Goal: Information Seeking & Learning: Understand process/instructions

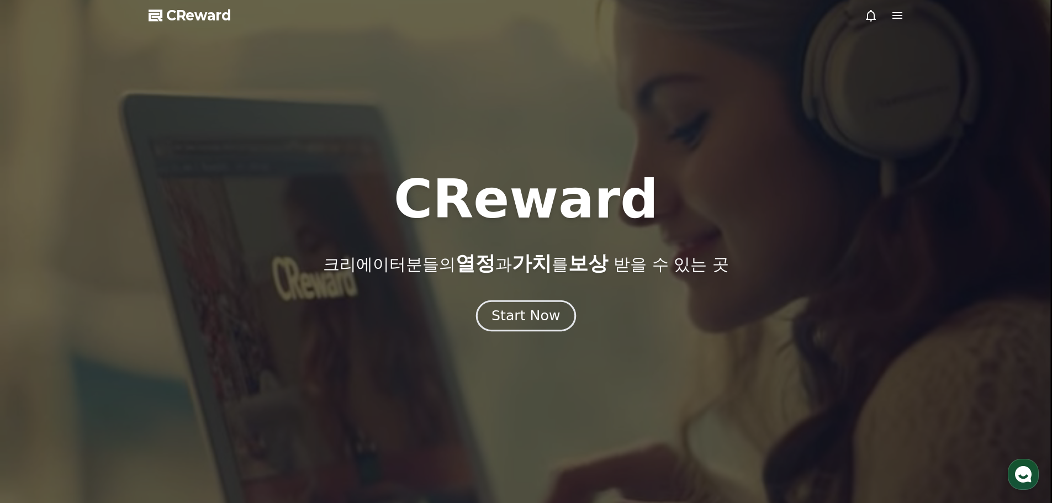
click at [535, 315] on div "Start Now" at bounding box center [526, 316] width 69 height 19
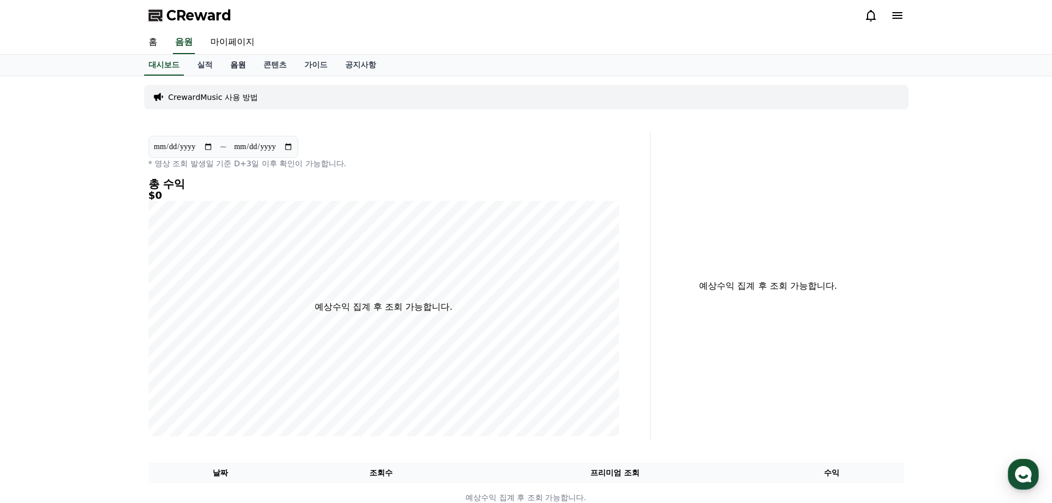
click at [238, 68] on link "음원" at bounding box center [238, 65] width 33 height 21
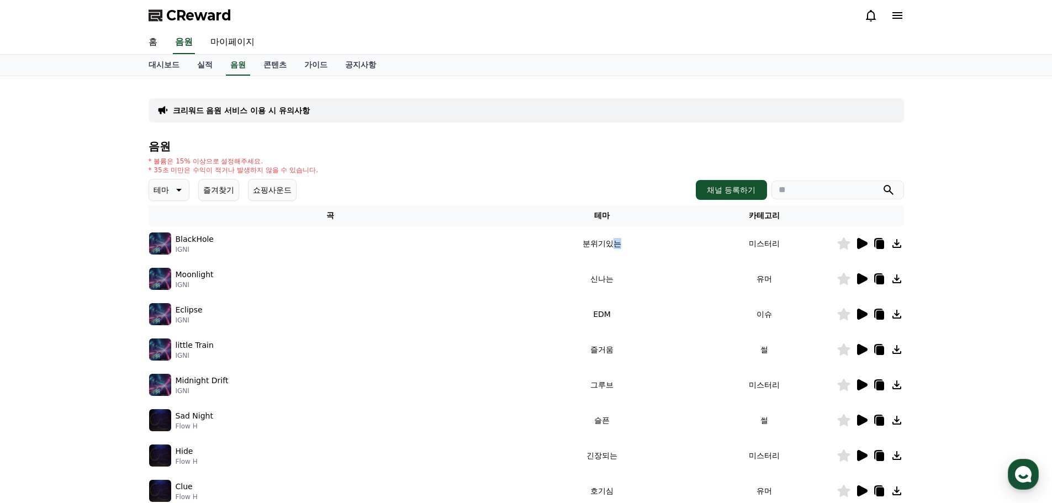
click at [613, 247] on td "분위기있는" at bounding box center [602, 243] width 180 height 35
click at [857, 240] on icon at bounding box center [862, 243] width 10 height 11
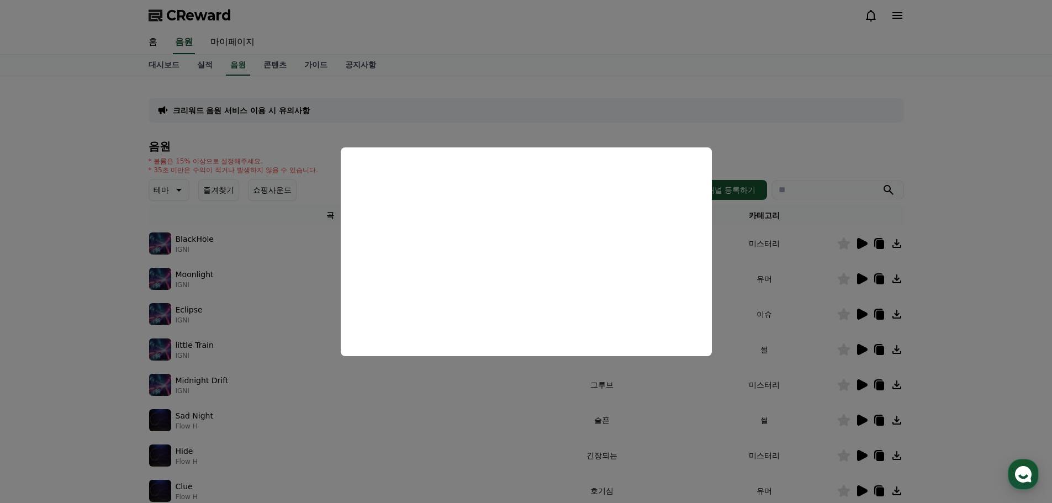
drag, startPoint x: 1018, startPoint y: 316, endPoint x: 870, endPoint y: 278, distance: 152.7
click at [1017, 315] on button "close modal" at bounding box center [526, 251] width 1052 height 503
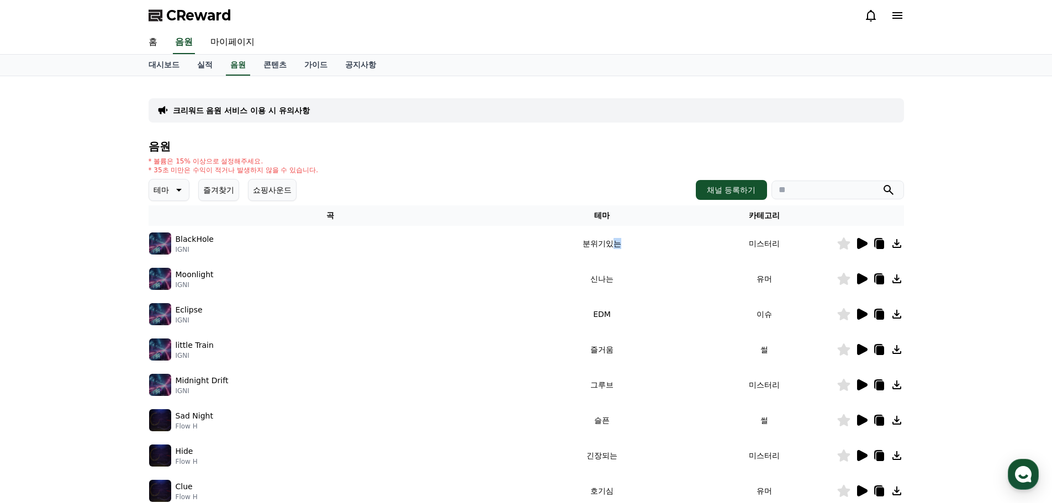
click at [858, 274] on icon at bounding box center [862, 278] width 10 height 11
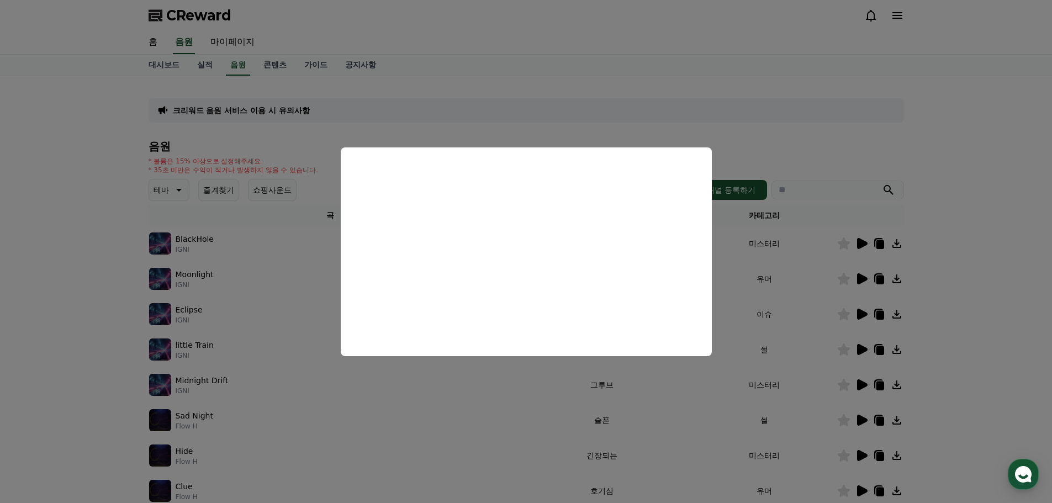
click at [252, 275] on button "close modal" at bounding box center [526, 251] width 1052 height 503
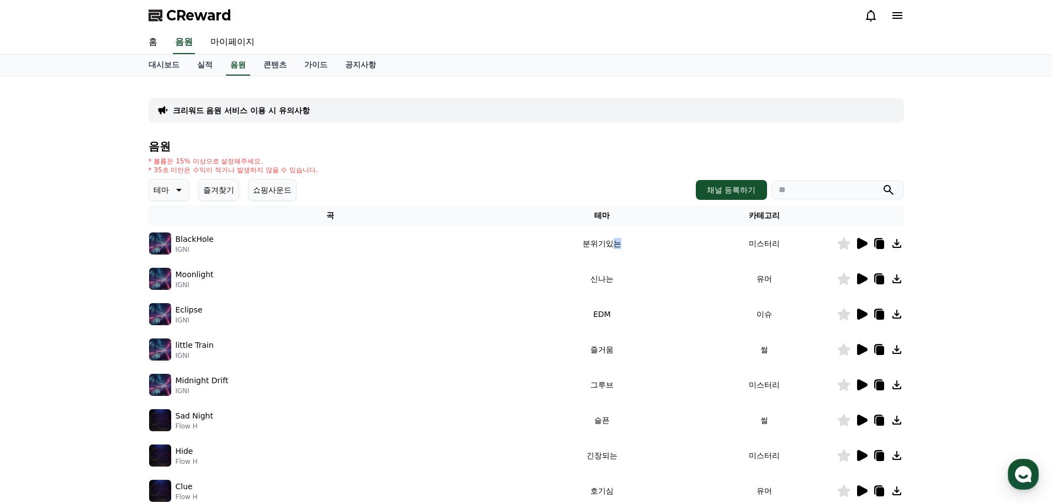
click at [860, 317] on icon at bounding box center [862, 314] width 10 height 11
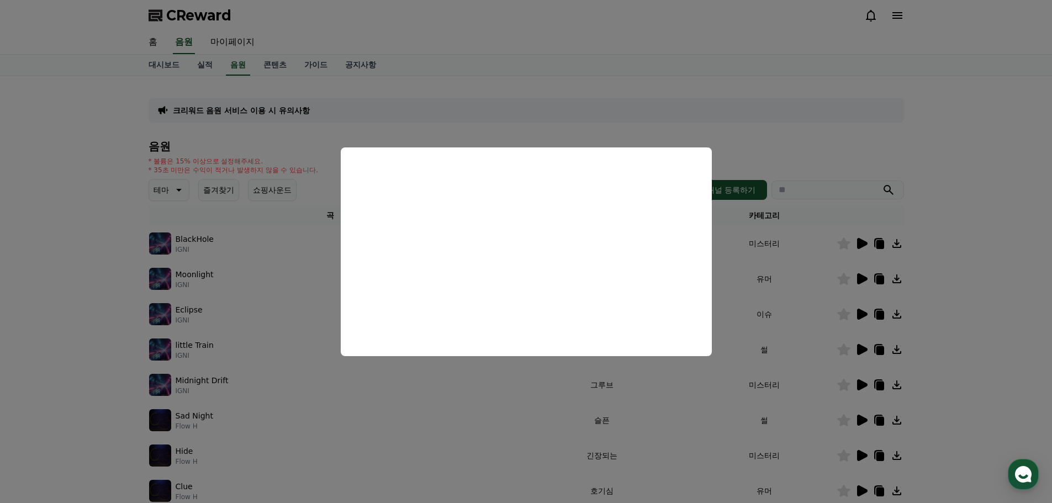
drag, startPoint x: 113, startPoint y: 369, endPoint x: 132, endPoint y: 365, distance: 19.7
click at [115, 368] on button "close modal" at bounding box center [526, 251] width 1052 height 503
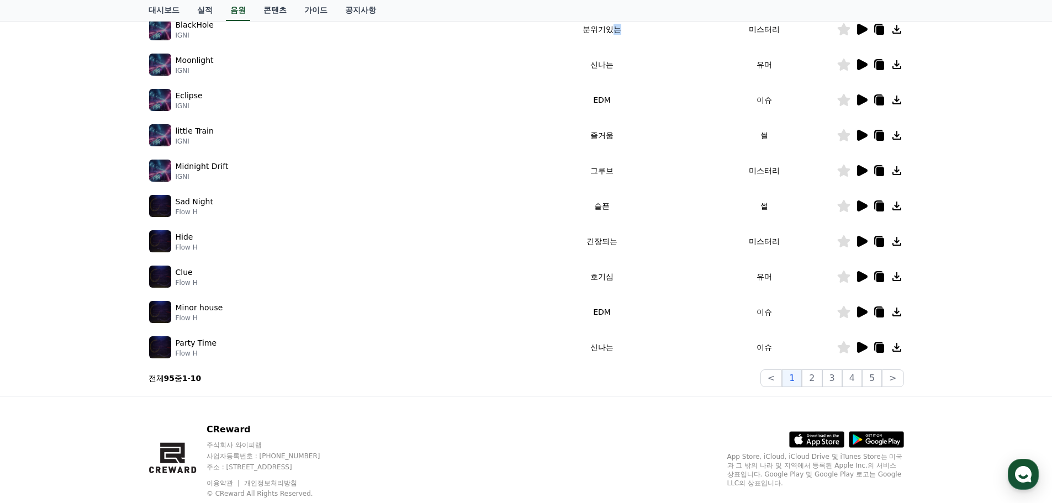
scroll to position [221, 0]
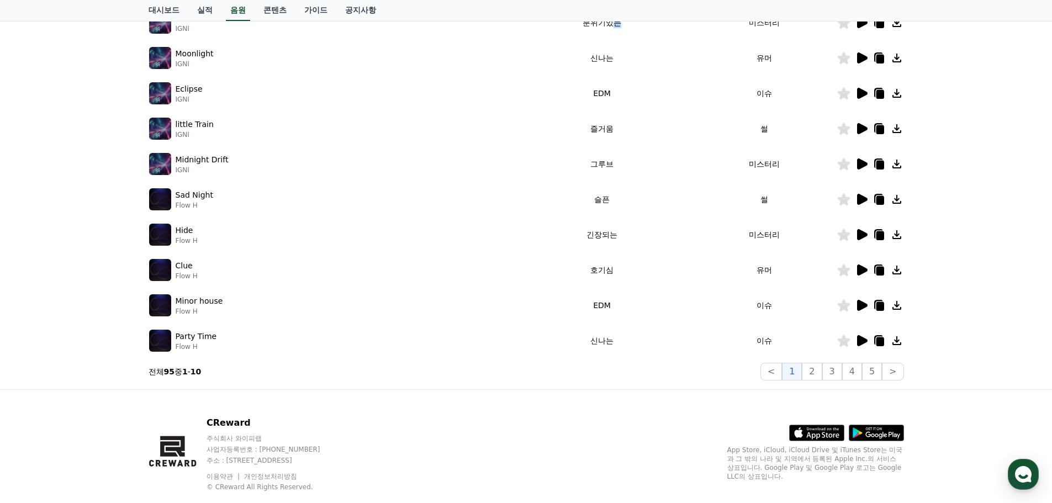
click at [862, 196] on icon at bounding box center [862, 199] width 10 height 11
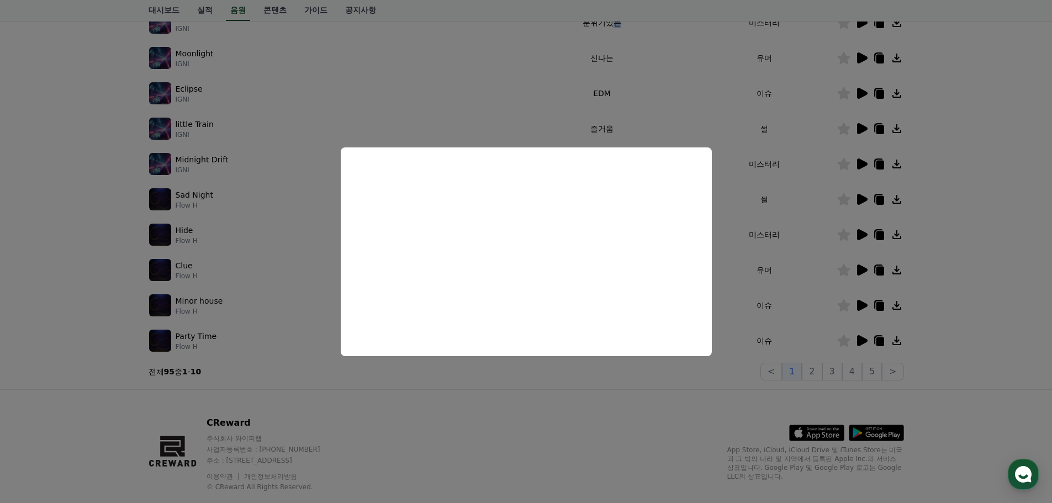
click at [202, 237] on button "close modal" at bounding box center [526, 251] width 1052 height 503
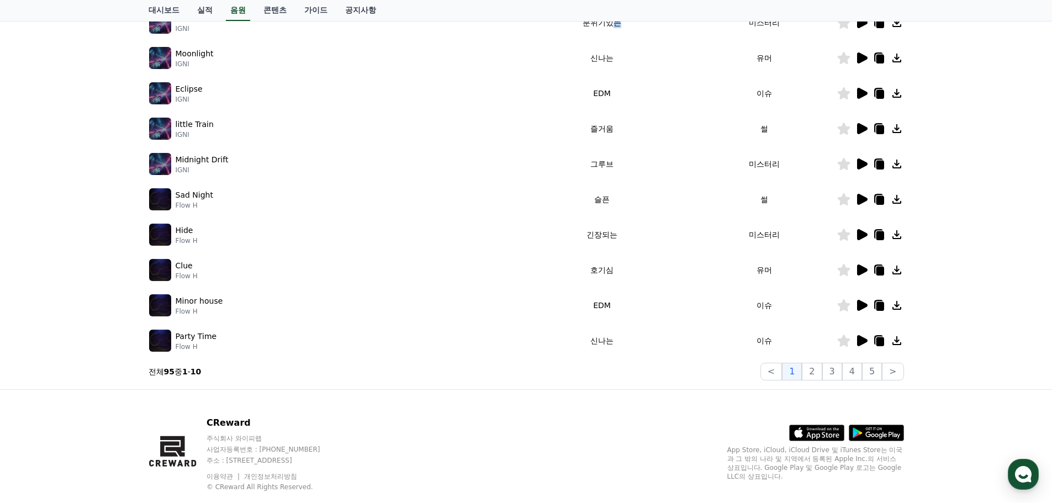
click at [165, 234] on img at bounding box center [160, 235] width 22 height 22
click at [159, 233] on img at bounding box center [160, 235] width 22 height 22
click at [860, 233] on icon at bounding box center [862, 234] width 10 height 11
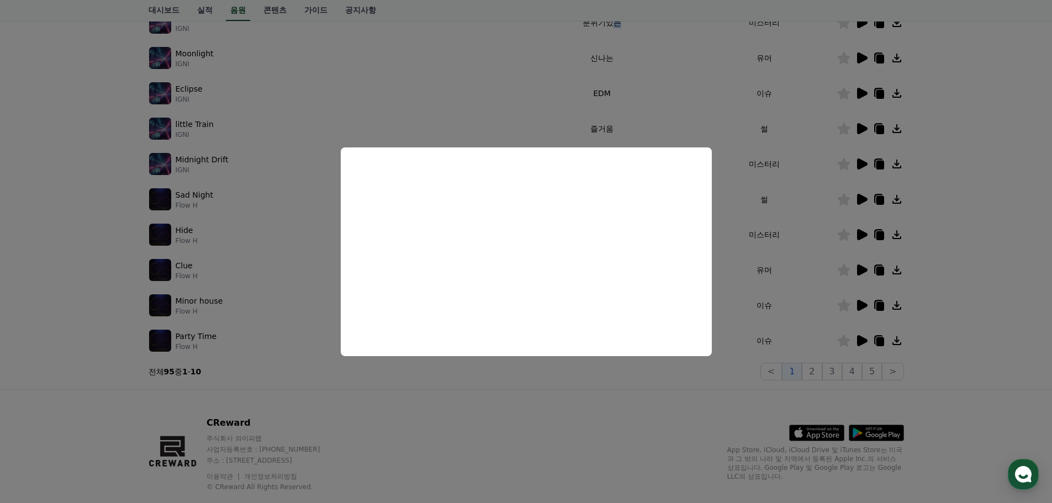
click at [164, 266] on button "close modal" at bounding box center [526, 251] width 1052 height 503
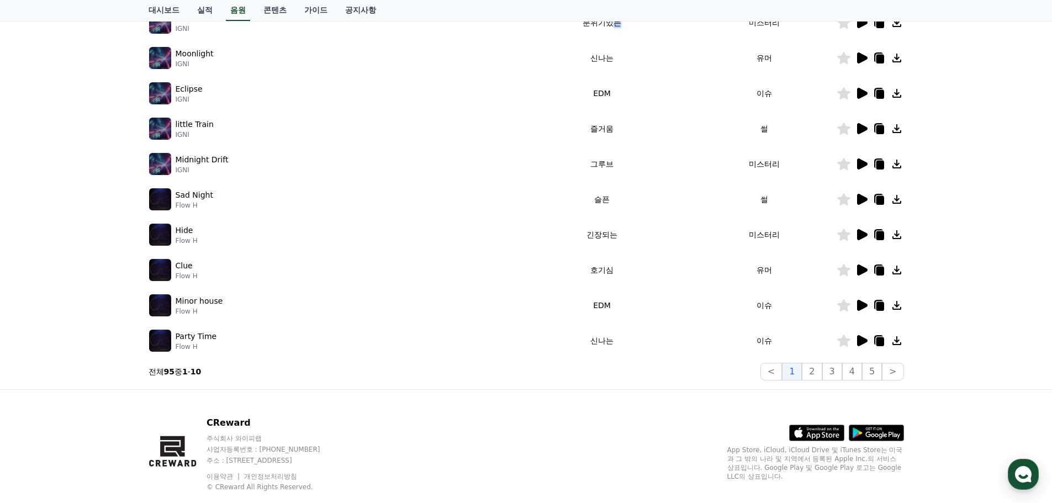
click at [155, 272] on img at bounding box center [160, 270] width 22 height 22
click at [861, 275] on icon at bounding box center [862, 270] width 10 height 11
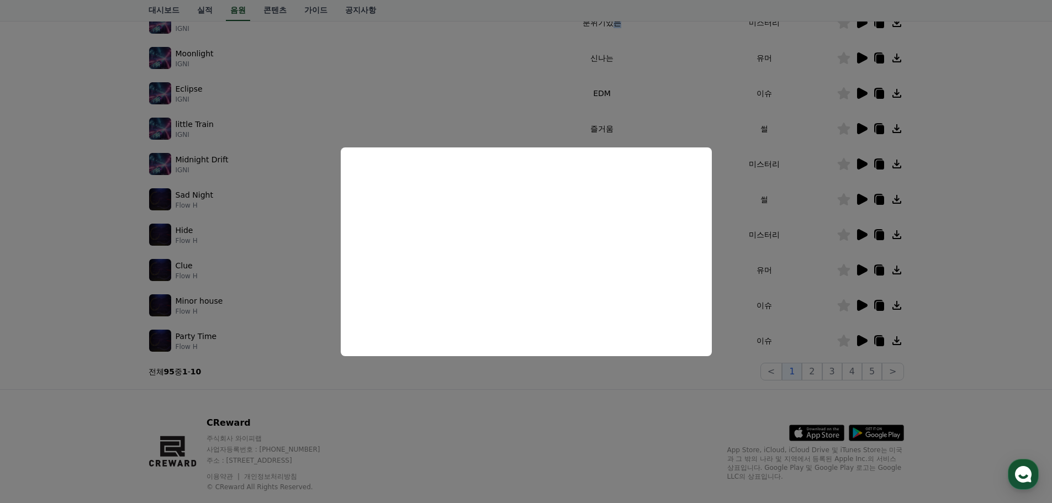
click at [859, 307] on button "close modal" at bounding box center [526, 251] width 1052 height 503
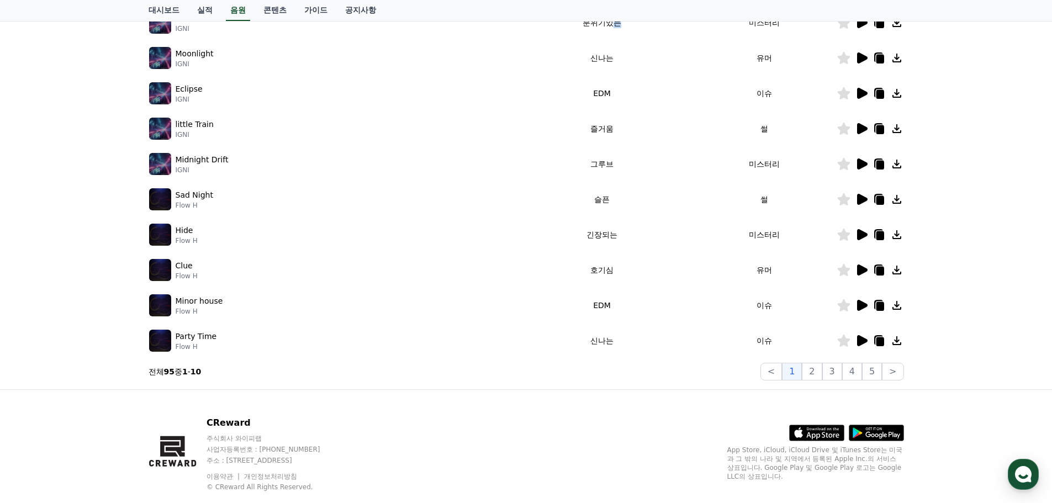
click at [866, 306] on icon at bounding box center [862, 305] width 10 height 11
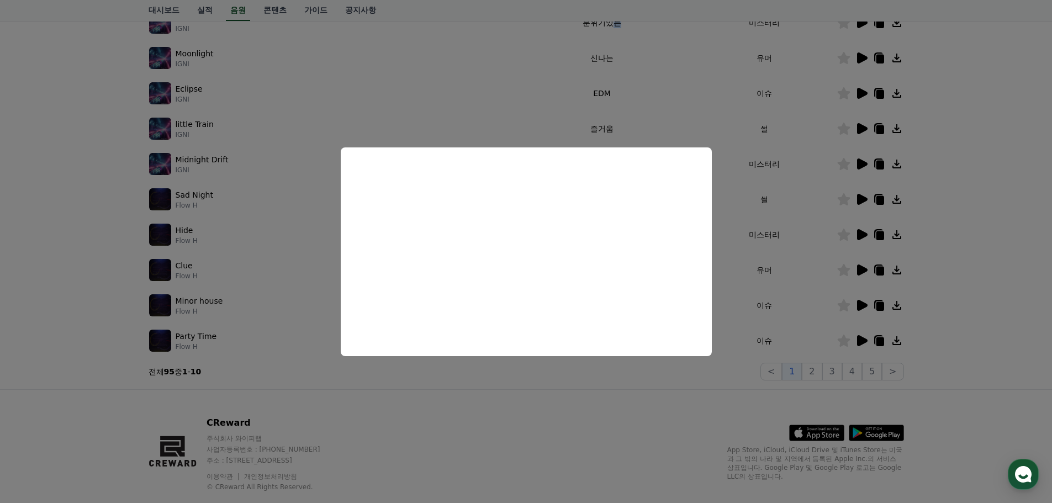
click at [860, 335] on button "close modal" at bounding box center [526, 251] width 1052 height 503
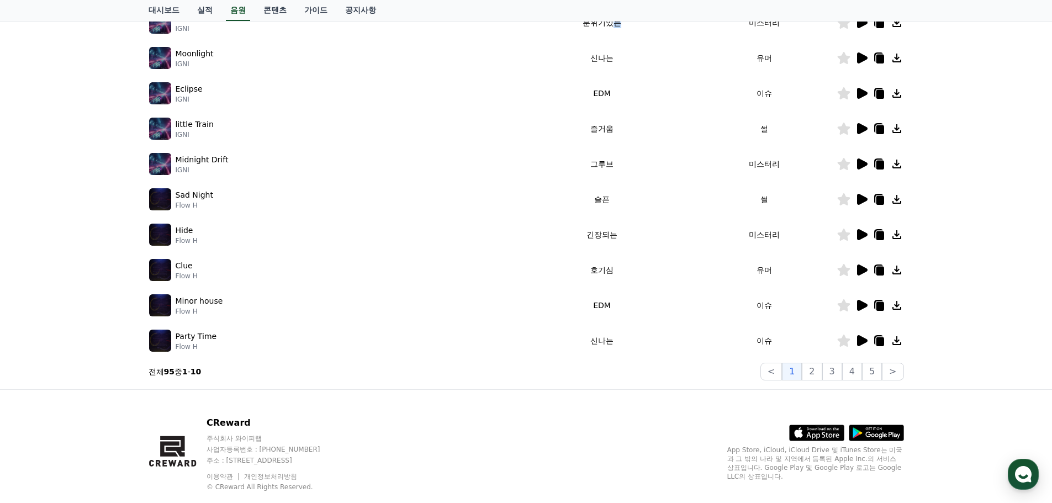
click at [859, 341] on icon at bounding box center [862, 340] width 10 height 11
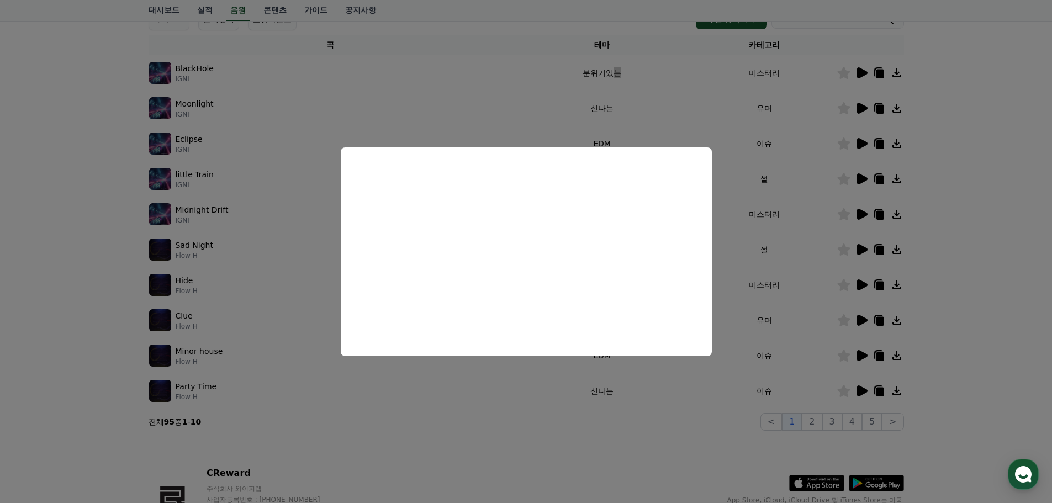
scroll to position [166, 0]
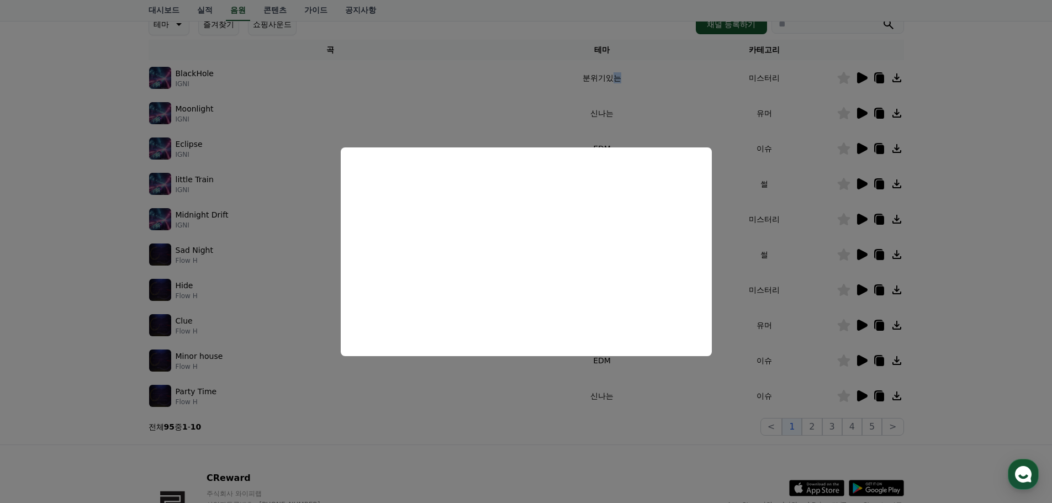
click at [893, 293] on button "close modal" at bounding box center [526, 251] width 1052 height 503
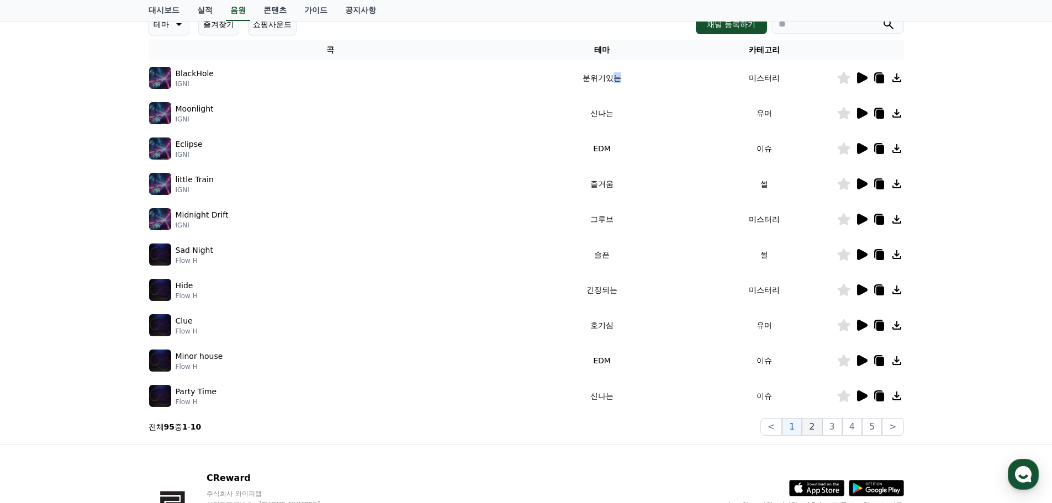
click at [819, 428] on button "2" at bounding box center [812, 427] width 20 height 18
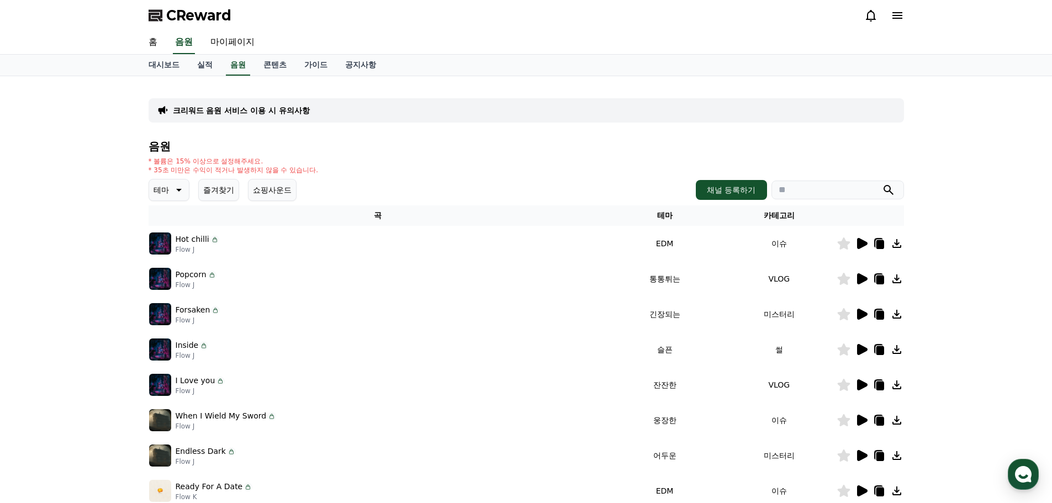
click at [865, 245] on icon at bounding box center [862, 243] width 10 height 11
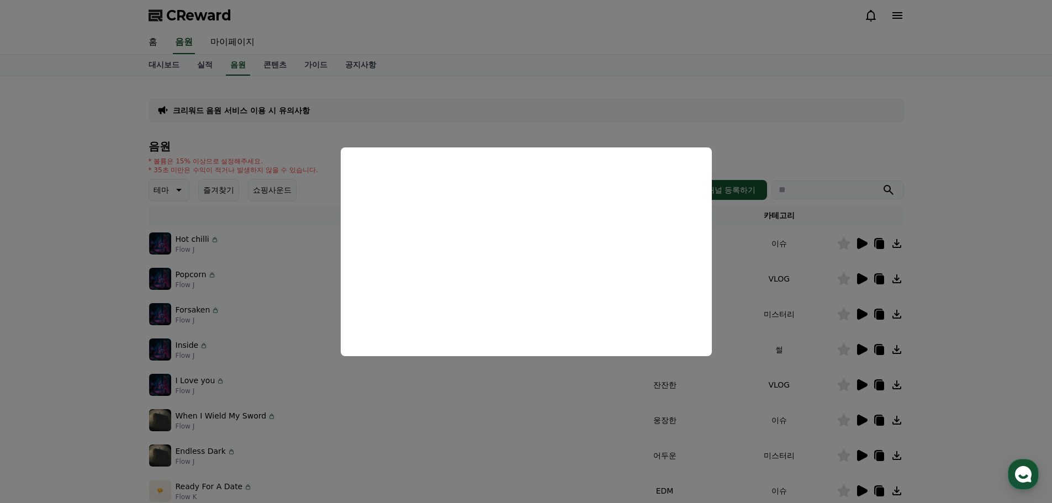
click at [841, 287] on button "close modal" at bounding box center [526, 251] width 1052 height 503
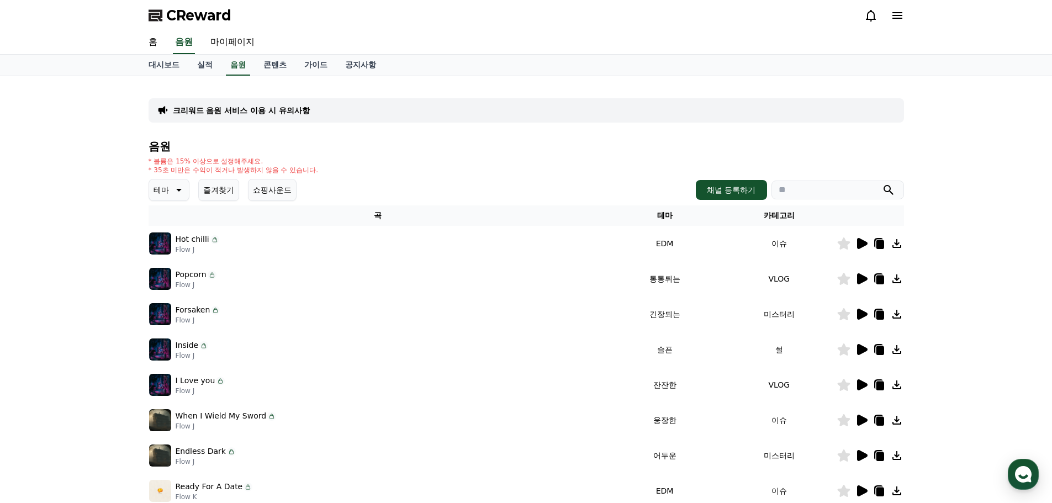
click at [868, 277] on icon at bounding box center [861, 278] width 13 height 13
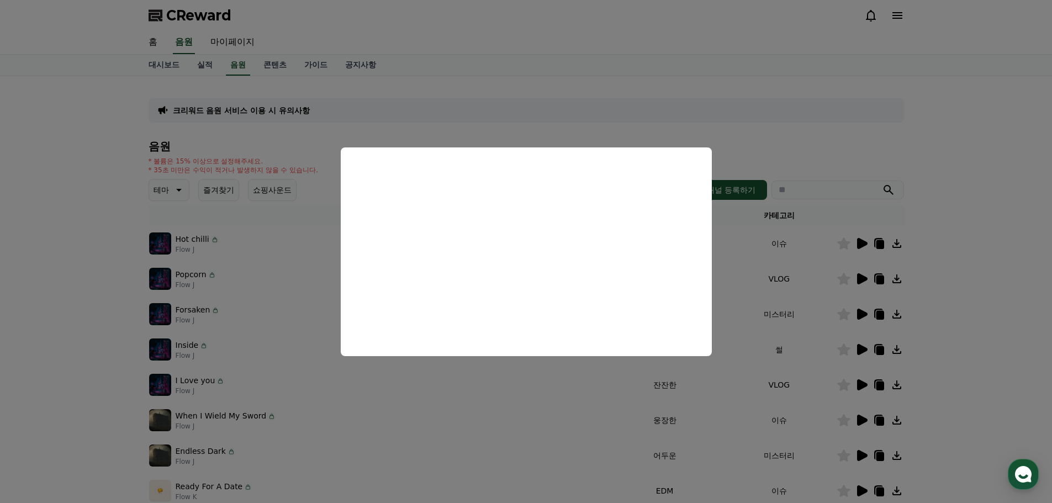
click at [856, 312] on button "close modal" at bounding box center [526, 251] width 1052 height 503
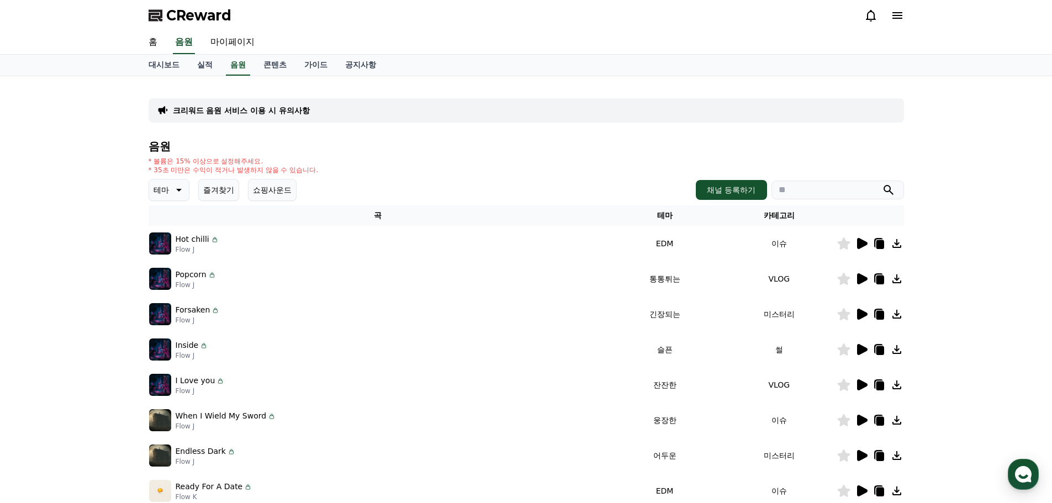
click at [859, 312] on icon at bounding box center [862, 314] width 10 height 11
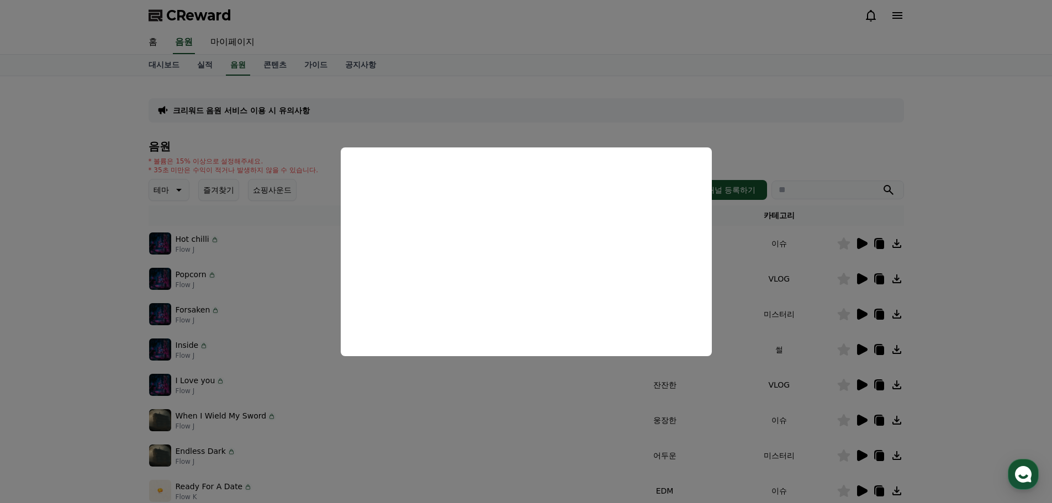
click at [839, 351] on button "close modal" at bounding box center [526, 251] width 1052 height 503
click at [863, 351] on icon at bounding box center [862, 349] width 10 height 11
click at [863, 385] on button "close modal" at bounding box center [526, 251] width 1052 height 503
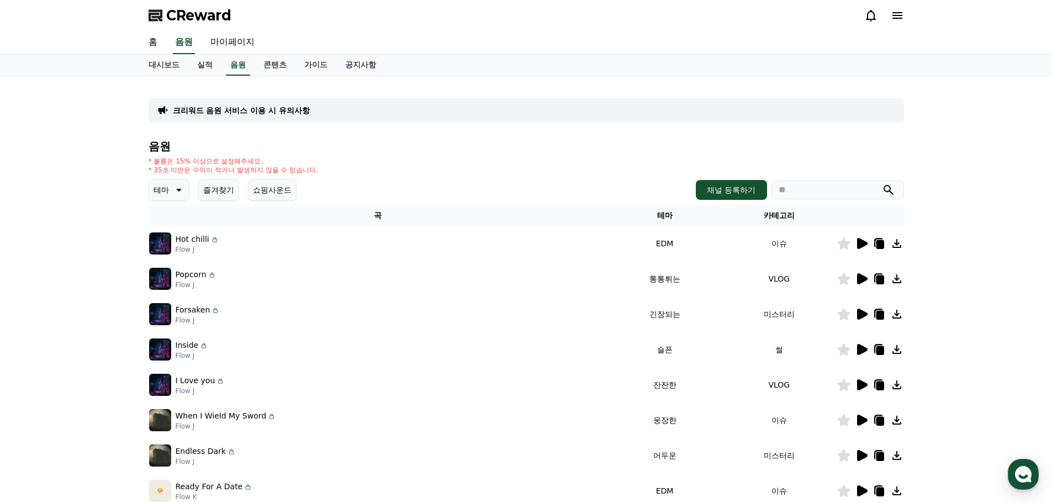
click at [857, 387] on icon at bounding box center [862, 385] width 10 height 11
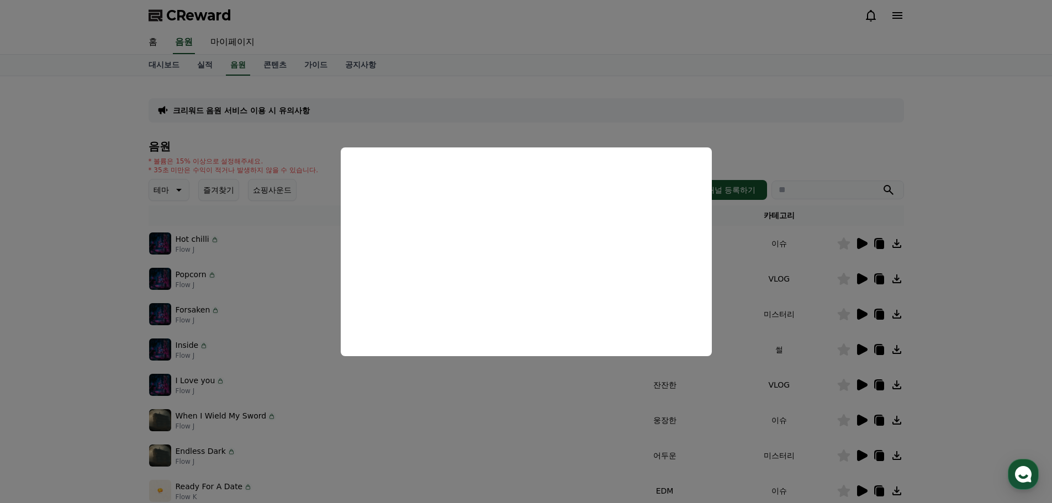
click at [91, 409] on button "close modal" at bounding box center [526, 251] width 1052 height 503
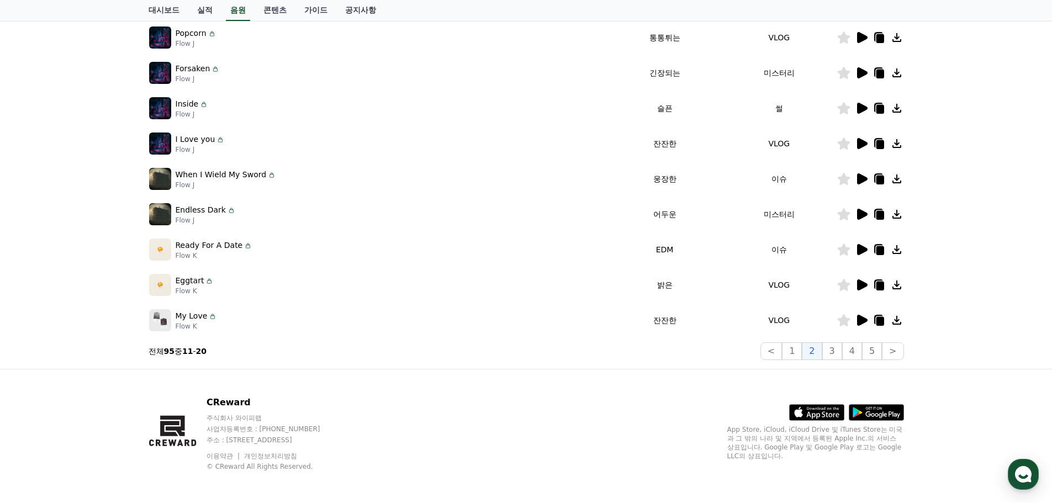
scroll to position [245, 0]
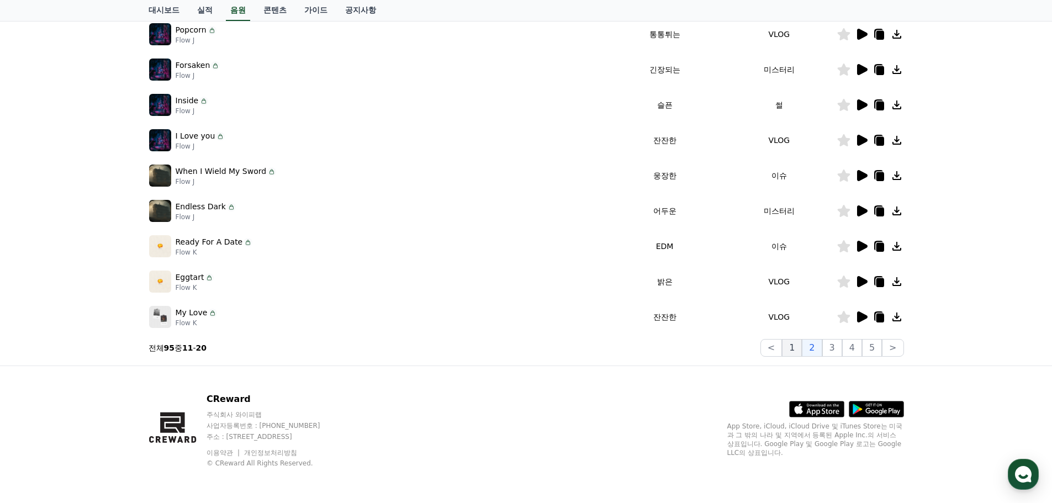
click at [801, 350] on button "1" at bounding box center [792, 348] width 20 height 18
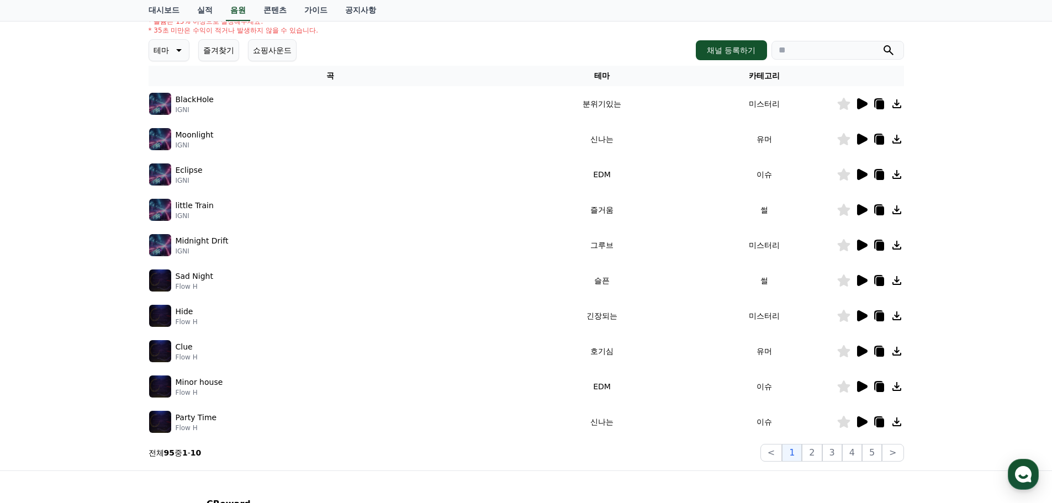
scroll to position [134, 0]
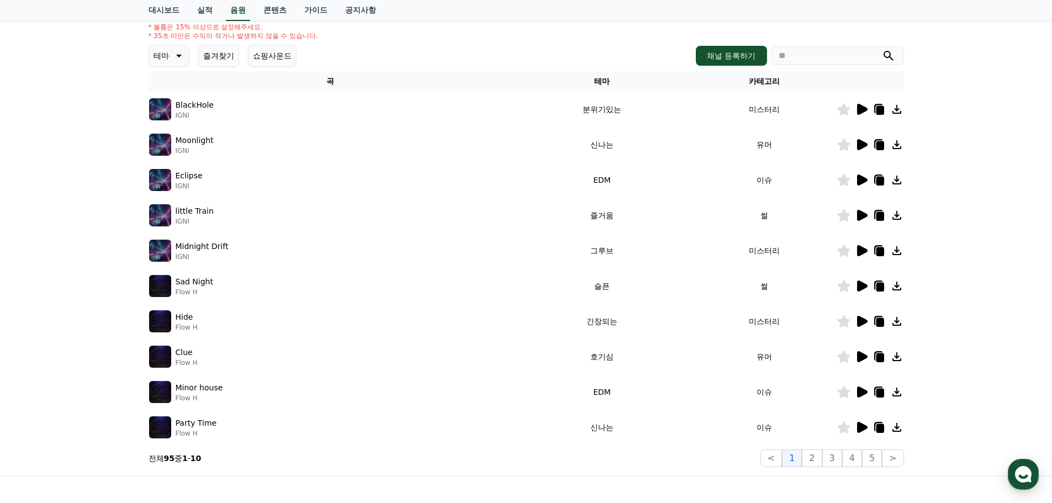
click at [857, 288] on icon at bounding box center [861, 286] width 13 height 13
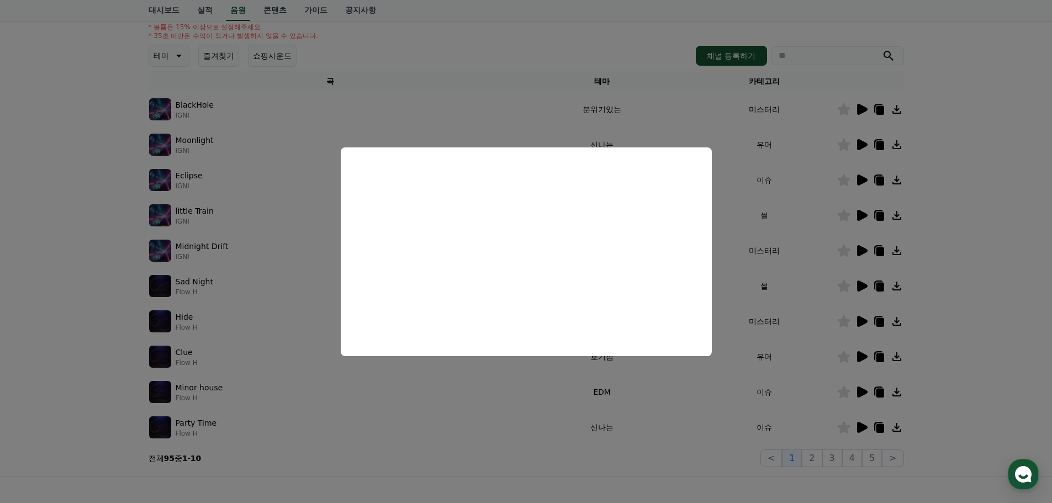
click at [190, 286] on button "close modal" at bounding box center [526, 251] width 1052 height 503
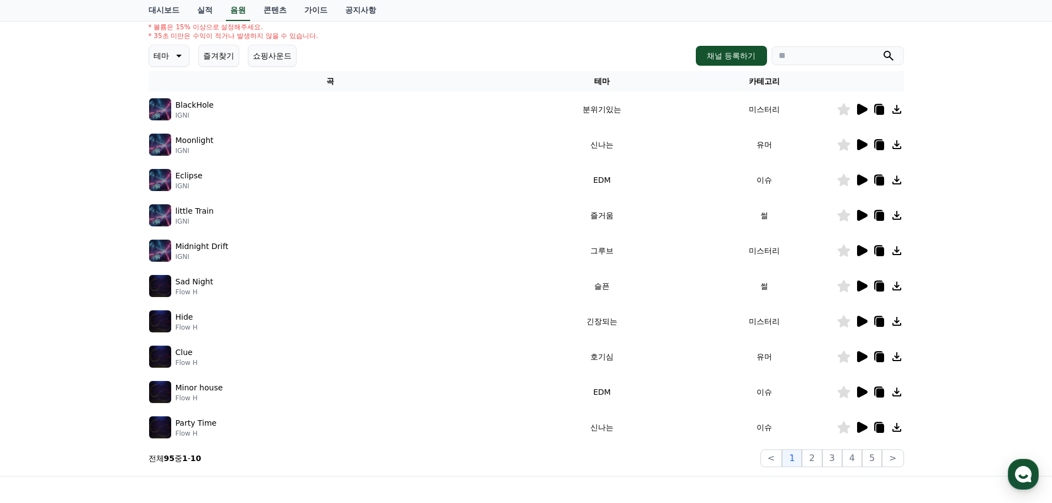
click at [841, 282] on icon at bounding box center [843, 286] width 13 height 12
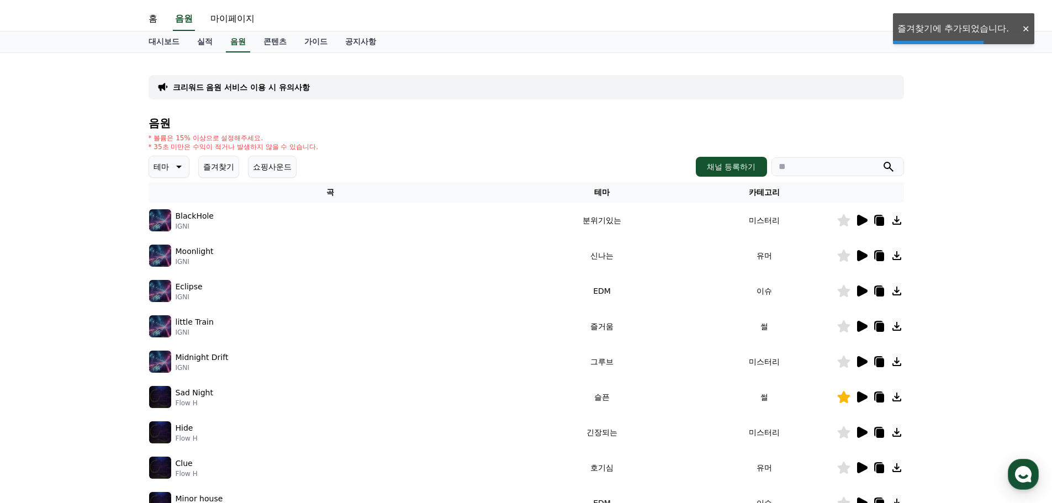
scroll to position [0, 0]
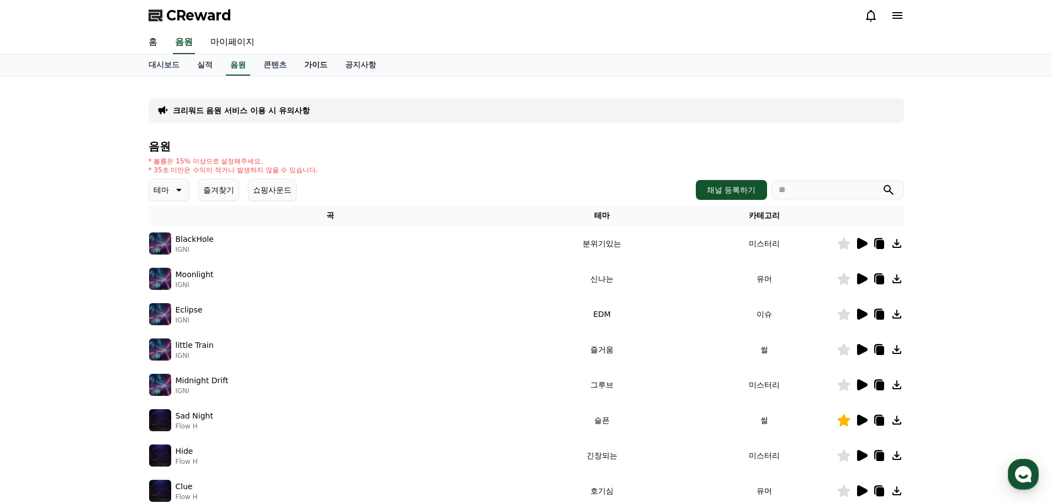
click at [328, 67] on link "가이드" at bounding box center [316, 65] width 41 height 21
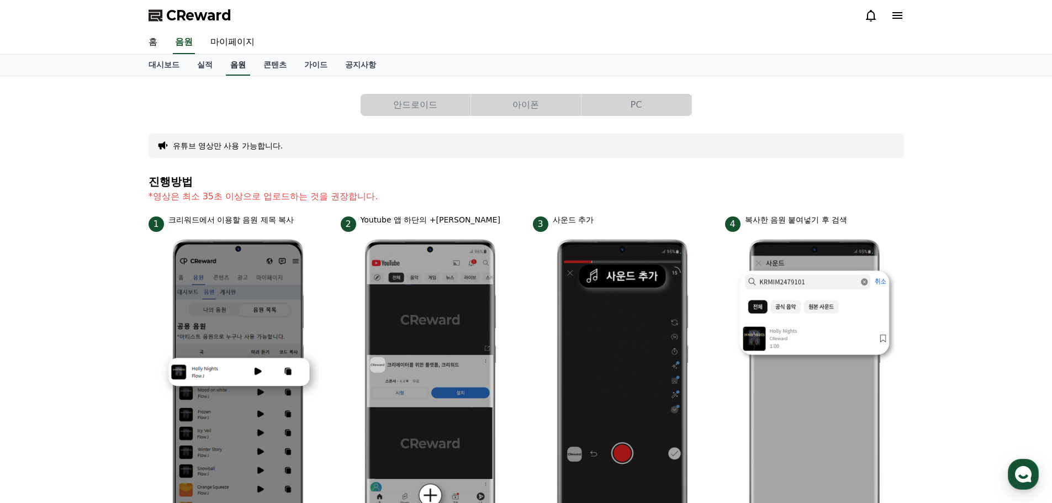
click at [236, 66] on link "음원" at bounding box center [238, 65] width 24 height 21
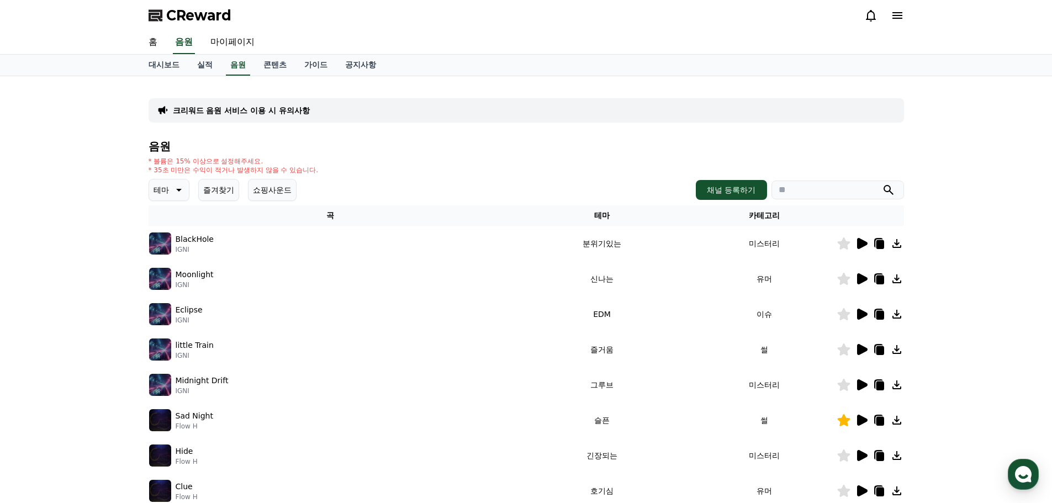
click at [894, 421] on icon at bounding box center [897, 420] width 13 height 13
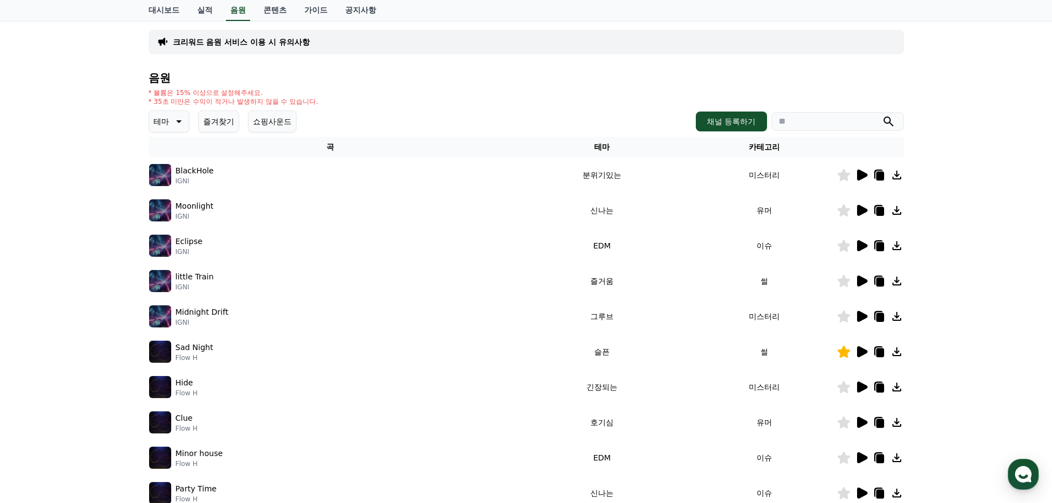
scroll to position [110, 0]
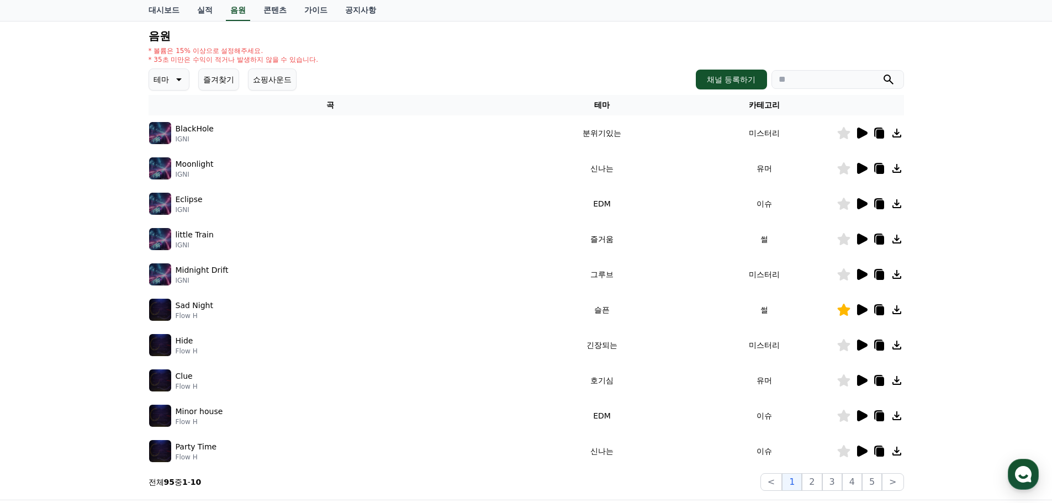
click at [199, 310] on p "Sad Night" at bounding box center [195, 306] width 38 height 12
click at [219, 308] on div "Sad Night Flow H" at bounding box center [330, 310] width 363 height 22
click at [596, 312] on td "슬픈" at bounding box center [602, 309] width 180 height 35
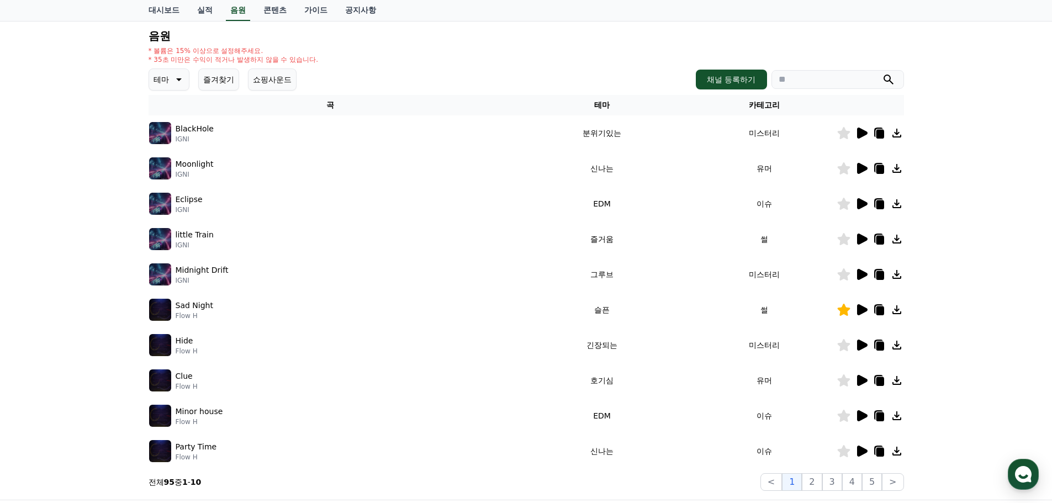
click at [596, 312] on td "슬픈" at bounding box center [602, 309] width 180 height 35
click at [591, 315] on td "슬픈" at bounding box center [602, 309] width 180 height 35
click at [774, 312] on td "썰" at bounding box center [764, 309] width 145 height 35
click at [761, 310] on td "썰" at bounding box center [764, 309] width 145 height 35
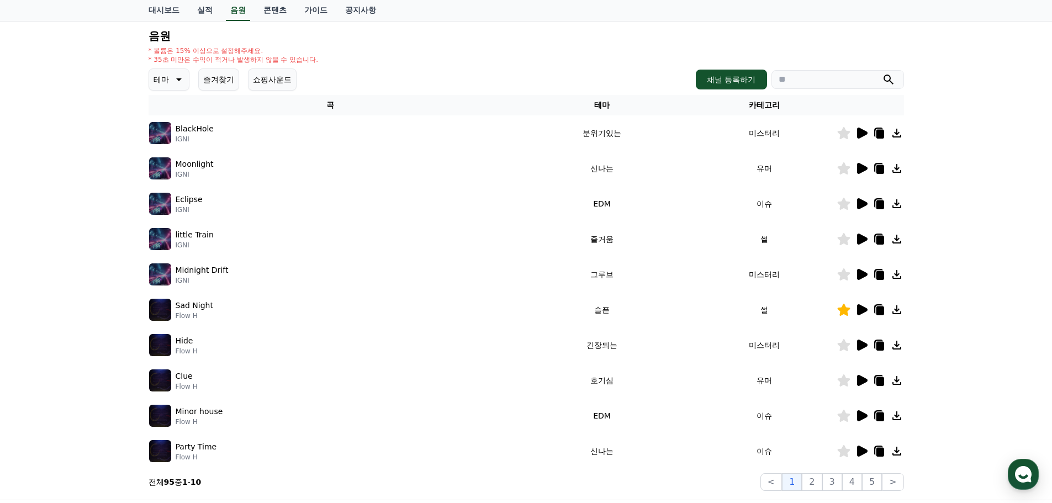
click at [760, 310] on td "썰" at bounding box center [764, 309] width 145 height 35
click at [881, 308] on icon at bounding box center [880, 311] width 8 height 9
click at [877, 315] on icon at bounding box center [879, 309] width 13 height 13
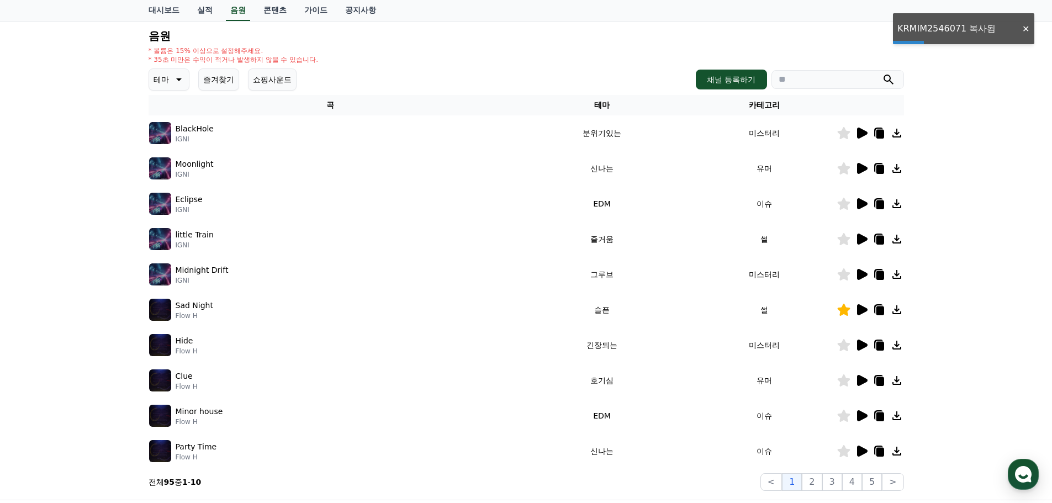
click at [929, 34] on div "크리워드 음원 서비스 이용 시 유의사항 음원 * 볼륨은 15% 이상으로 설정해주세요. * 35초 미만은 수익이 적거나 발생하지 않을 수 있습니…" at bounding box center [526, 233] width 1052 height 534
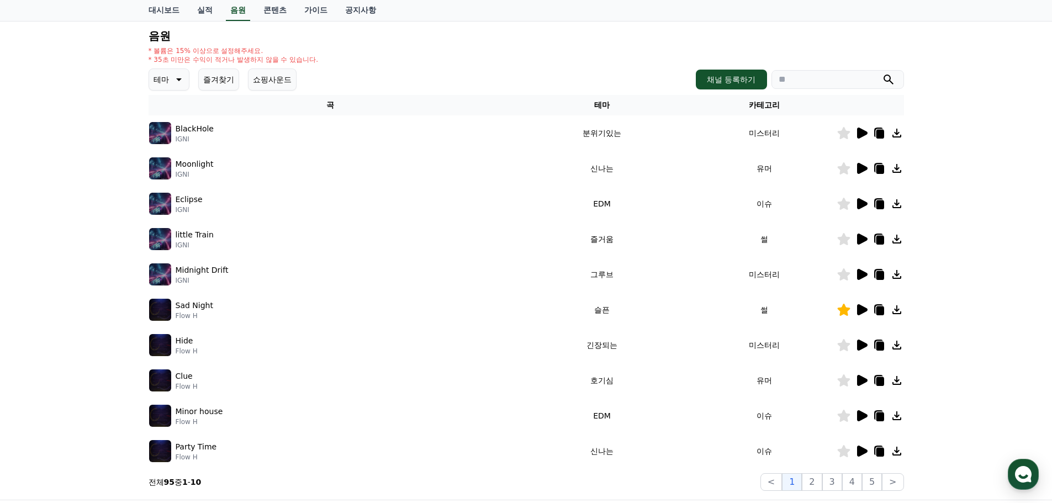
click at [874, 310] on icon at bounding box center [878, 309] width 9 height 10
